Goal: Transaction & Acquisition: Book appointment/travel/reservation

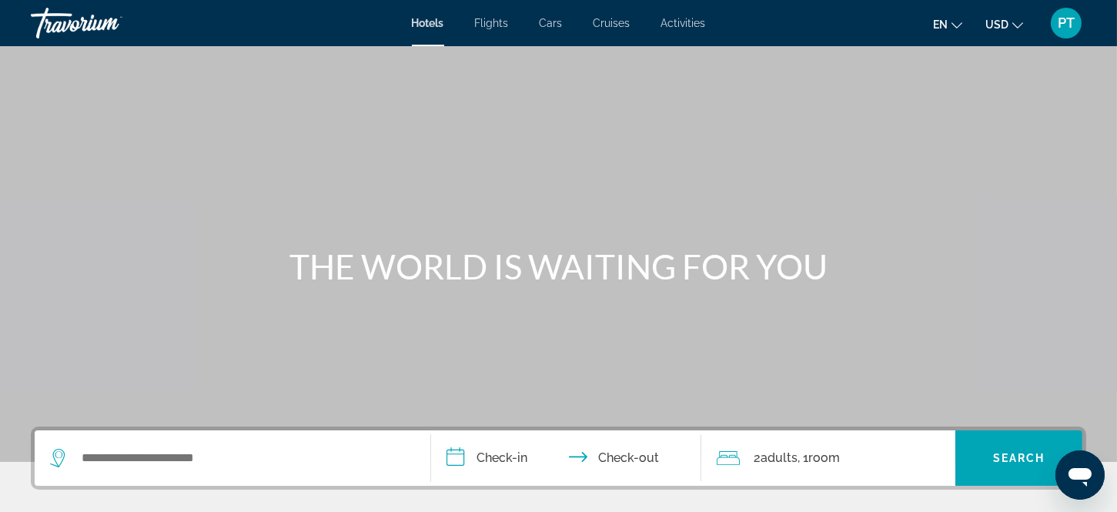
click at [491, 19] on span "Flights" at bounding box center [492, 23] width 34 height 12
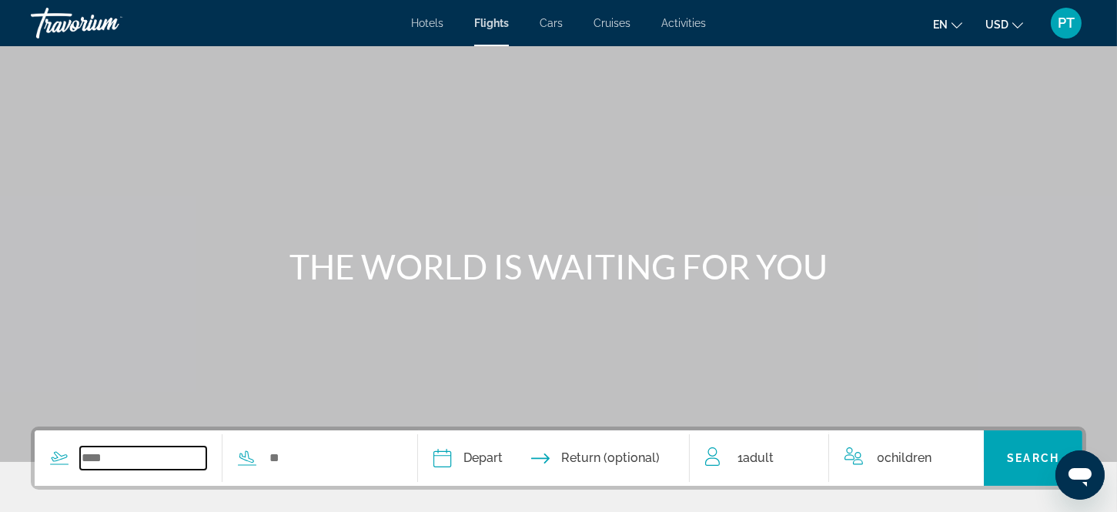
click at [119, 464] on input "Search widget" at bounding box center [143, 458] width 126 height 23
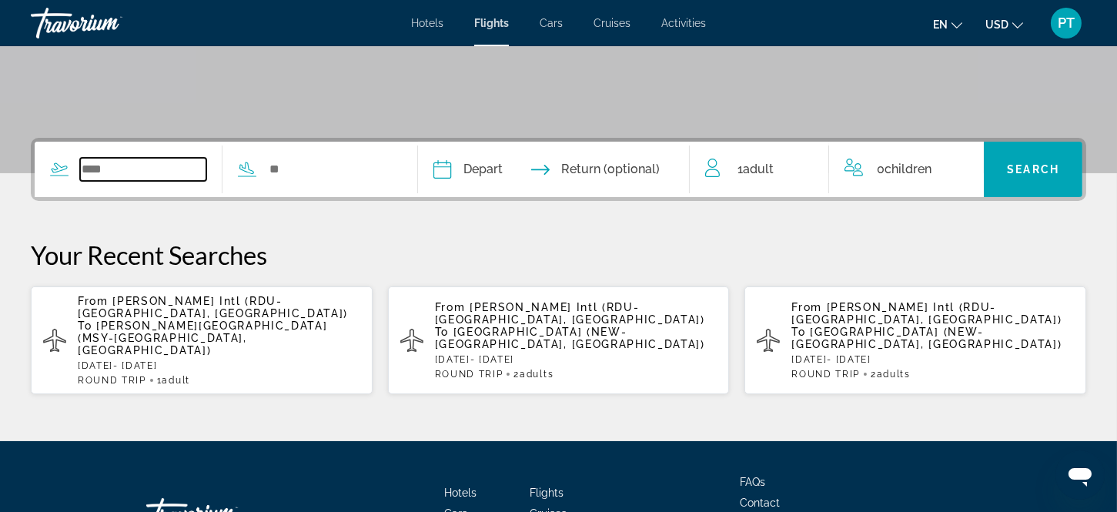
scroll to position [376, 0]
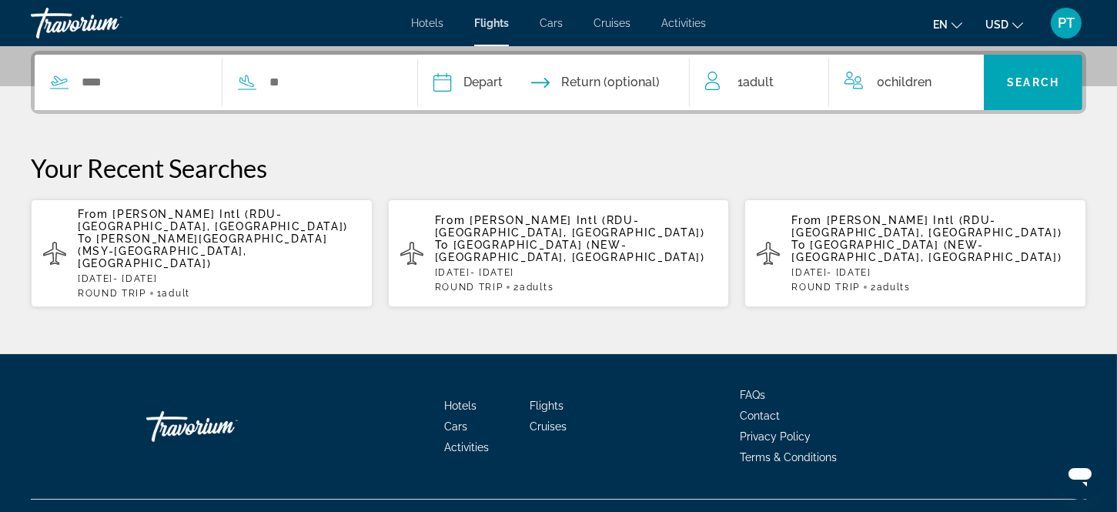
click at [212, 233] on span "[PERSON_NAME][GEOGRAPHIC_DATA] (MSY-[GEOGRAPHIC_DATA], [GEOGRAPHIC_DATA])" at bounding box center [203, 251] width 250 height 37
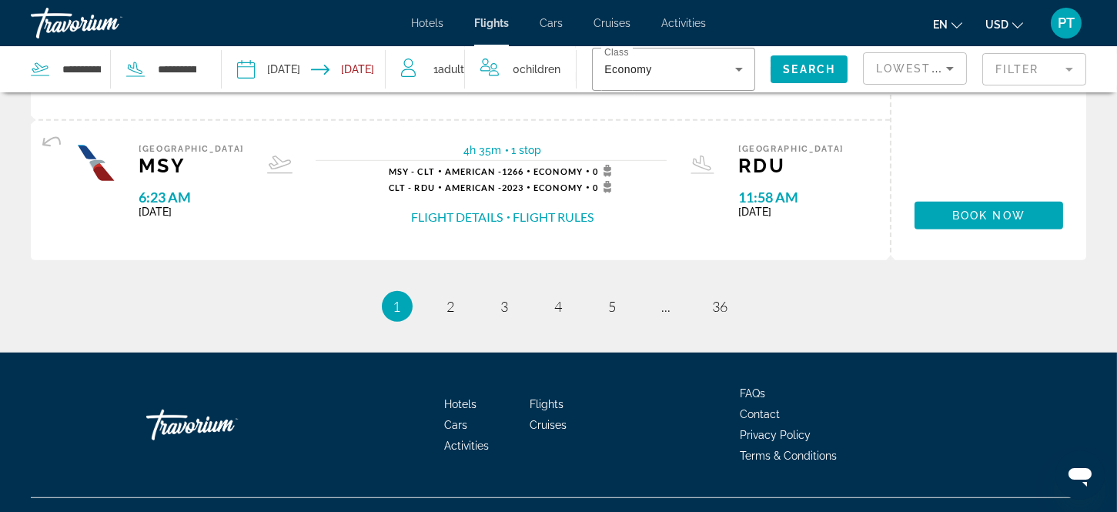
scroll to position [1747, 0]
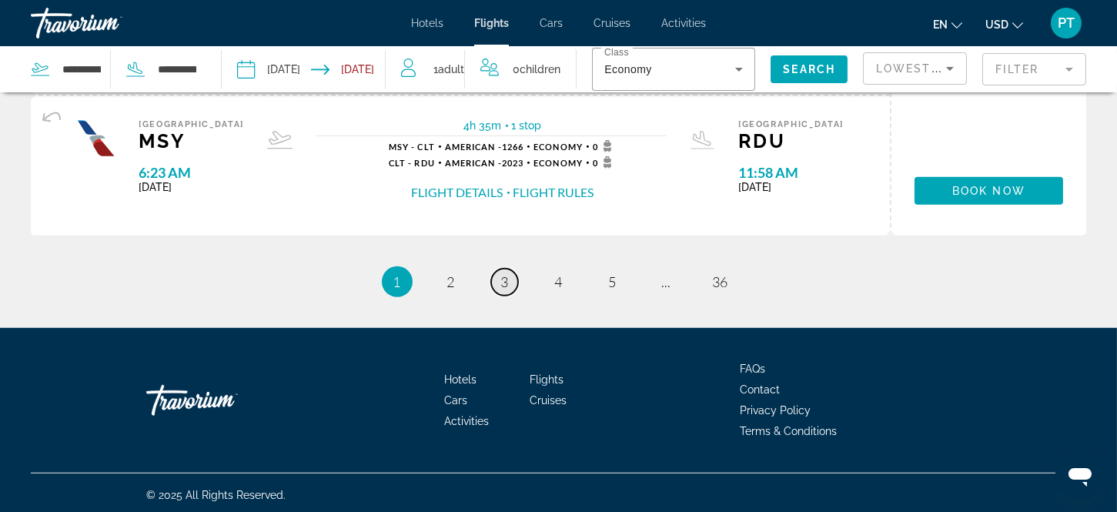
click at [502, 273] on span "3" at bounding box center [505, 281] width 8 height 17
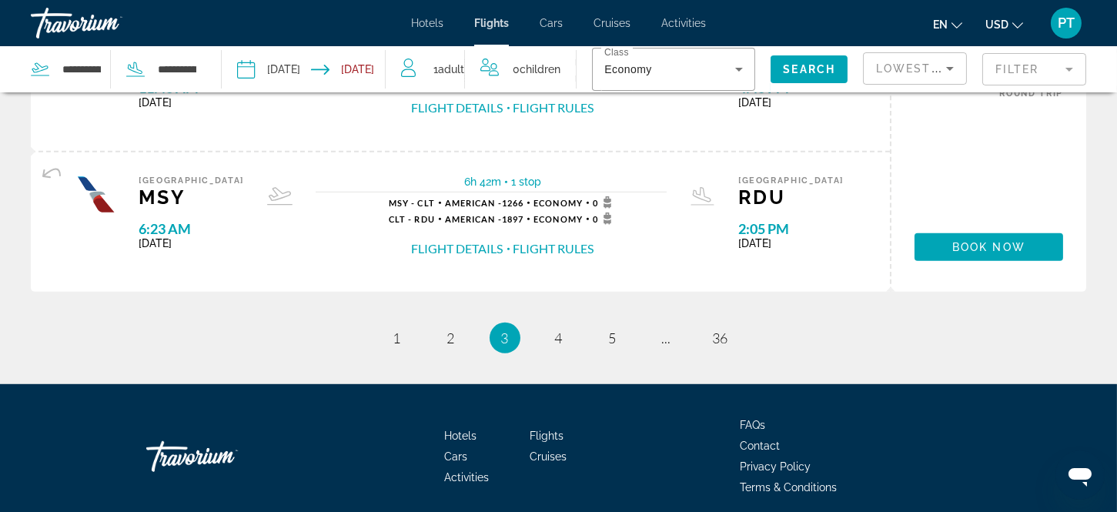
scroll to position [1747, 0]
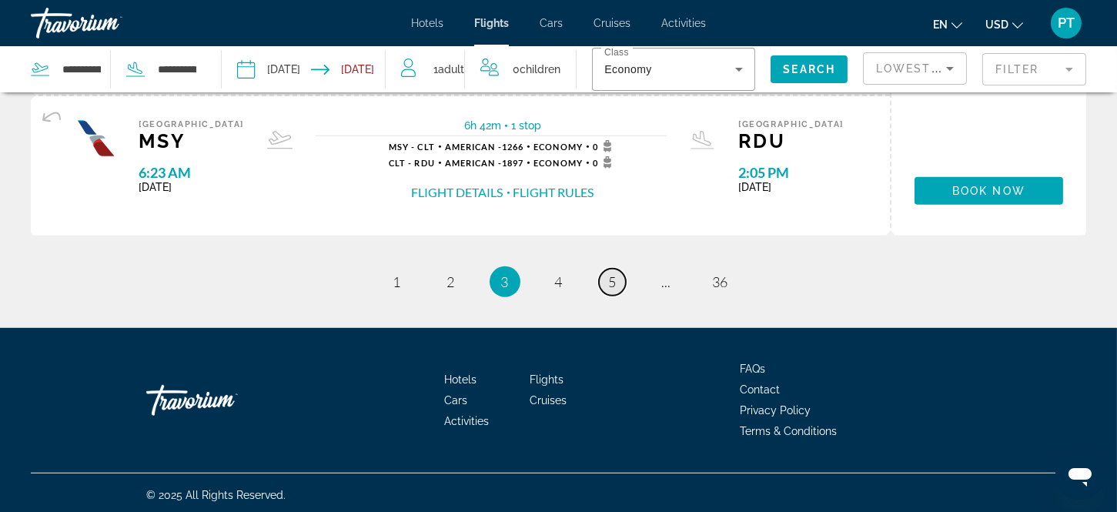
click at [610, 273] on span "5" at bounding box center [613, 281] width 8 height 17
